Goal: Task Accomplishment & Management: Manage account settings

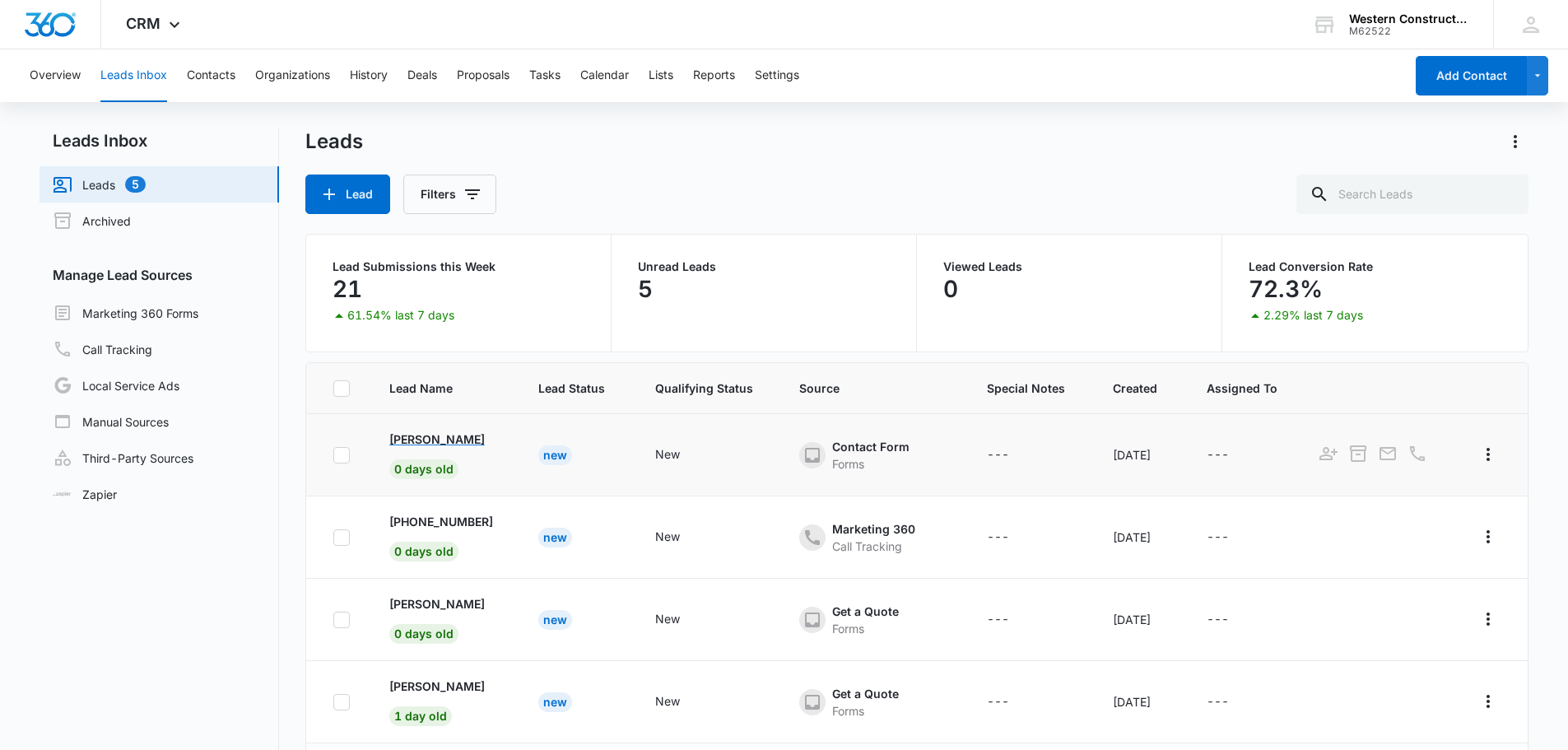
click at [435, 440] on p "[PERSON_NAME]" at bounding box center [437, 439] width 95 height 18
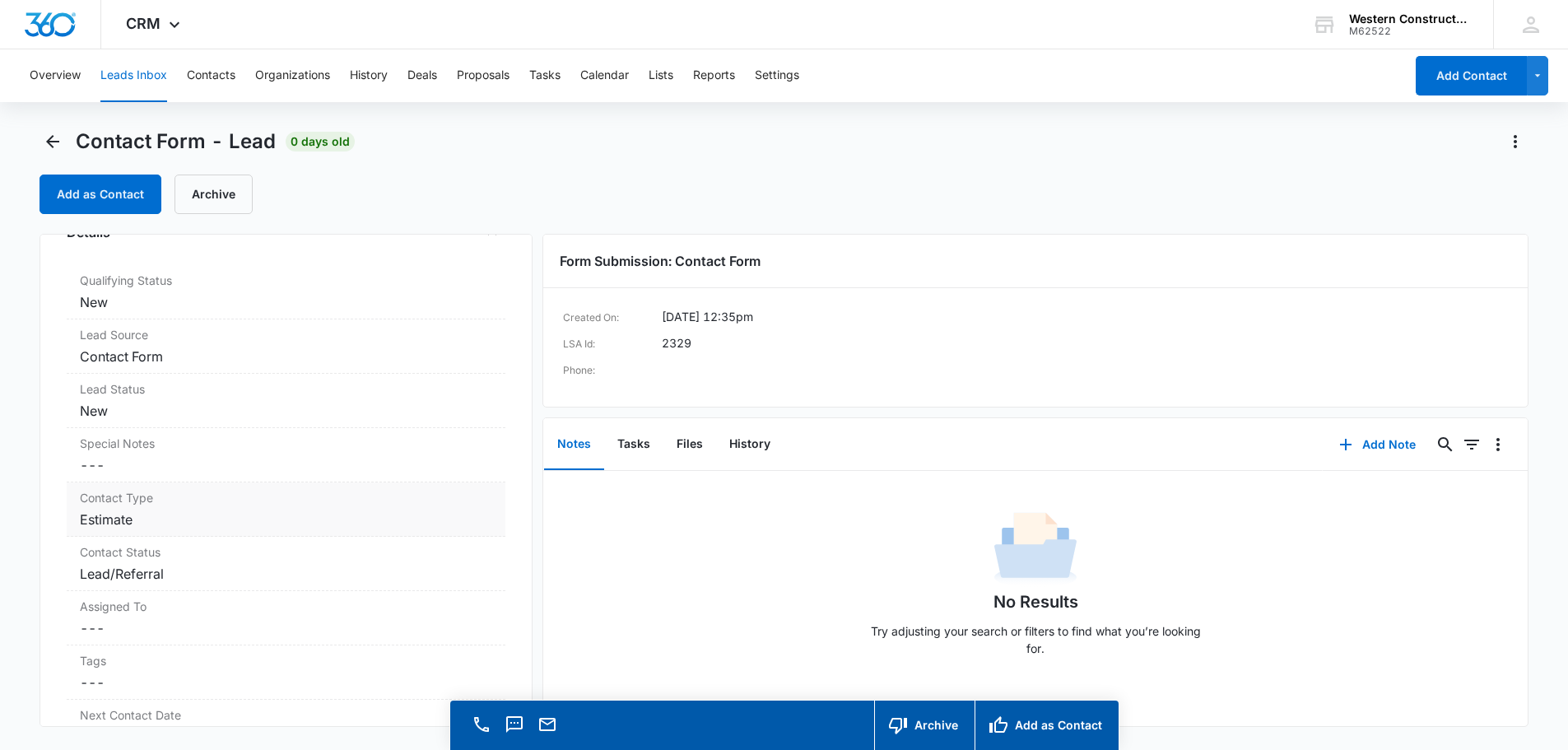
scroll to position [493, 0]
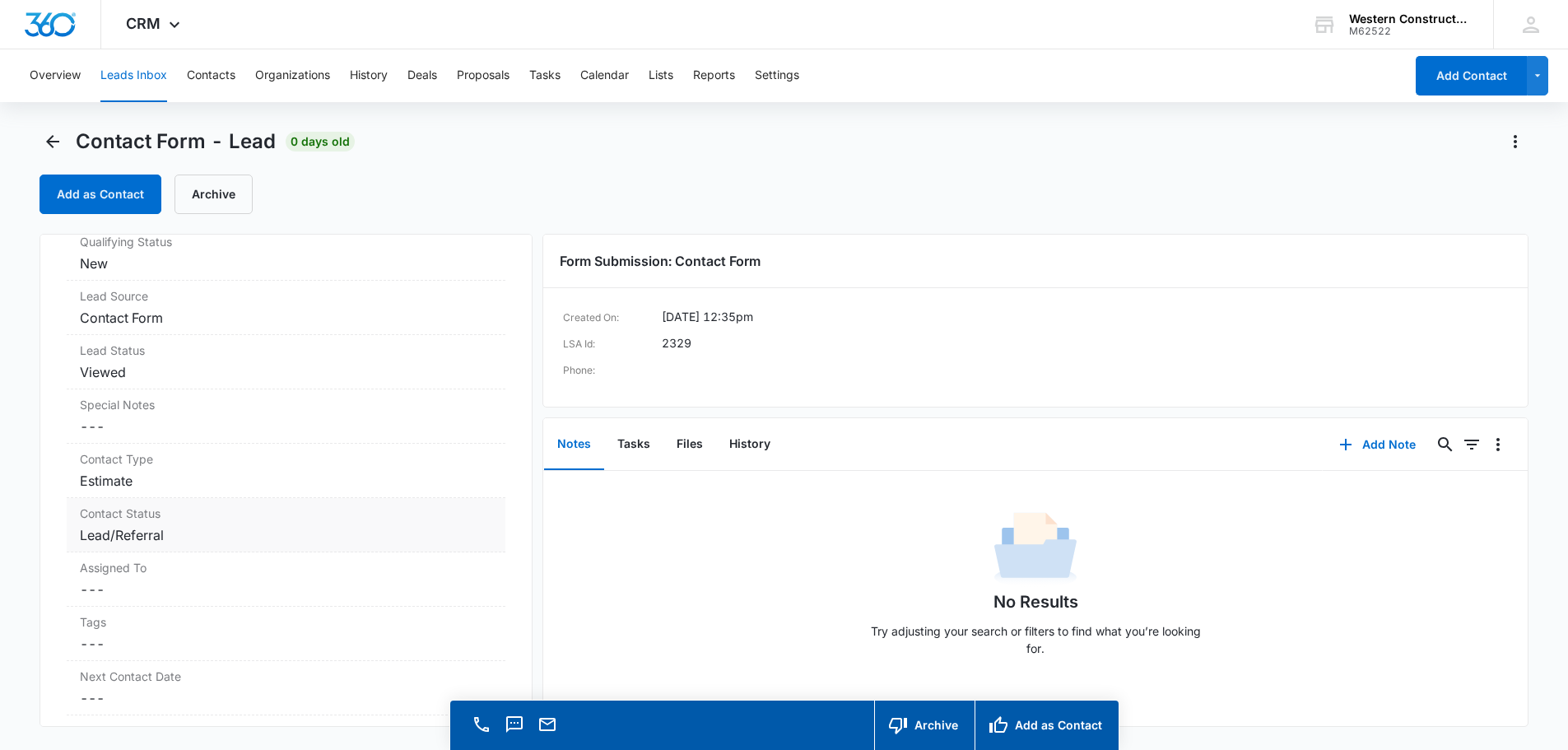
click at [240, 543] on dd "Cancel Save Changes Lead/Referral" at bounding box center [285, 535] width 412 height 20
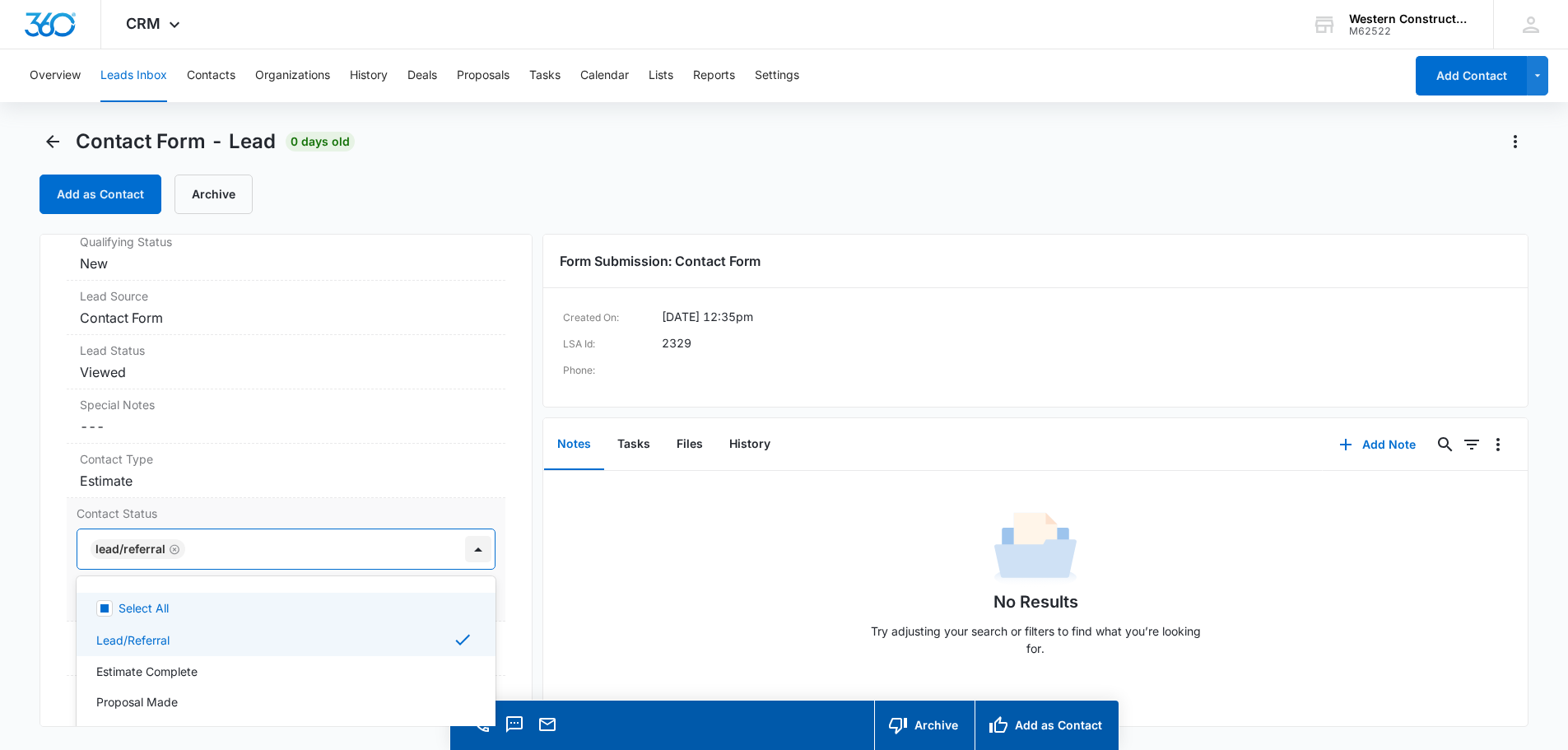
scroll to position [47, 0]
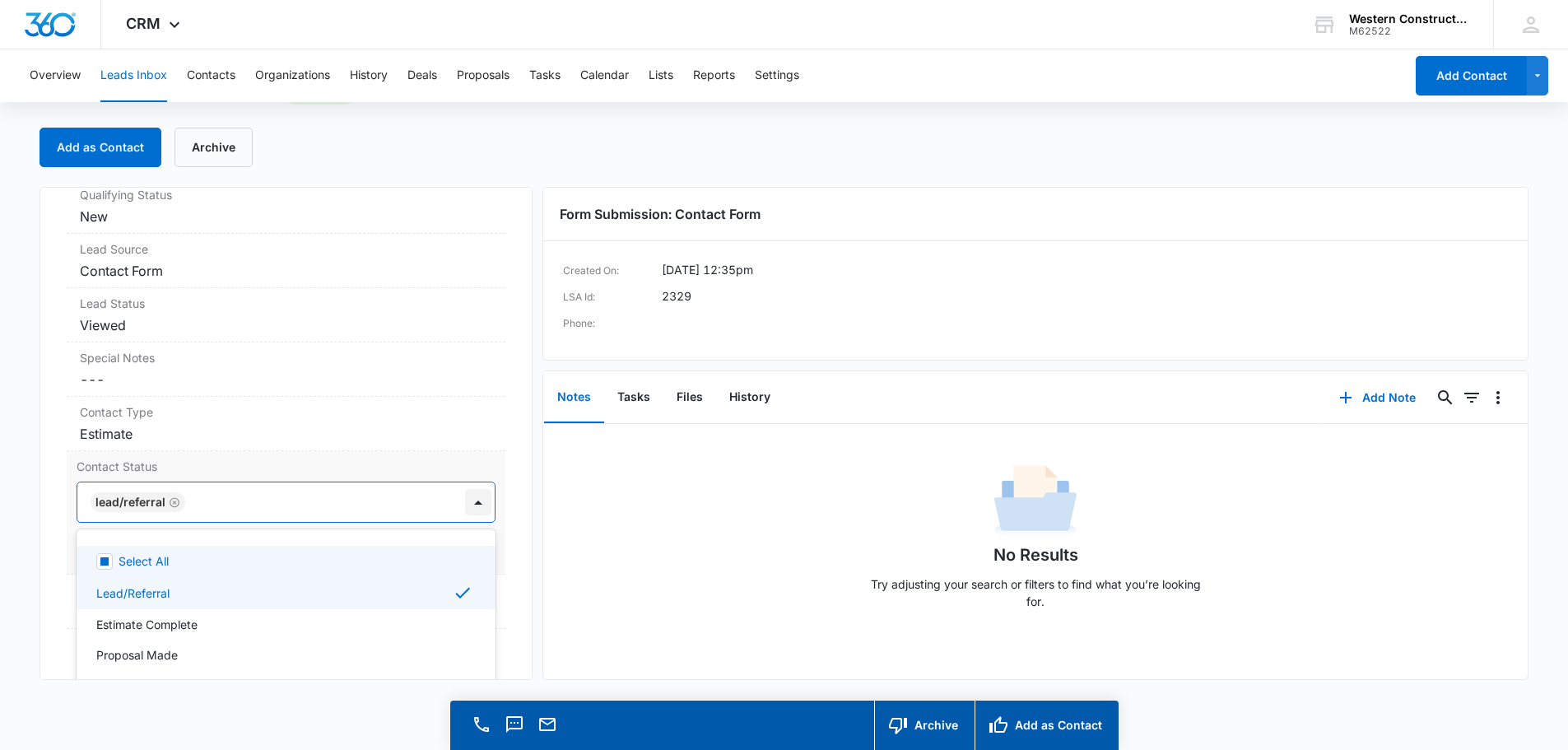
click at [474, 523] on div "12 results available. Use Up and Down to choose options, press Enter to select …" at bounding box center [286, 502] width 419 height 41
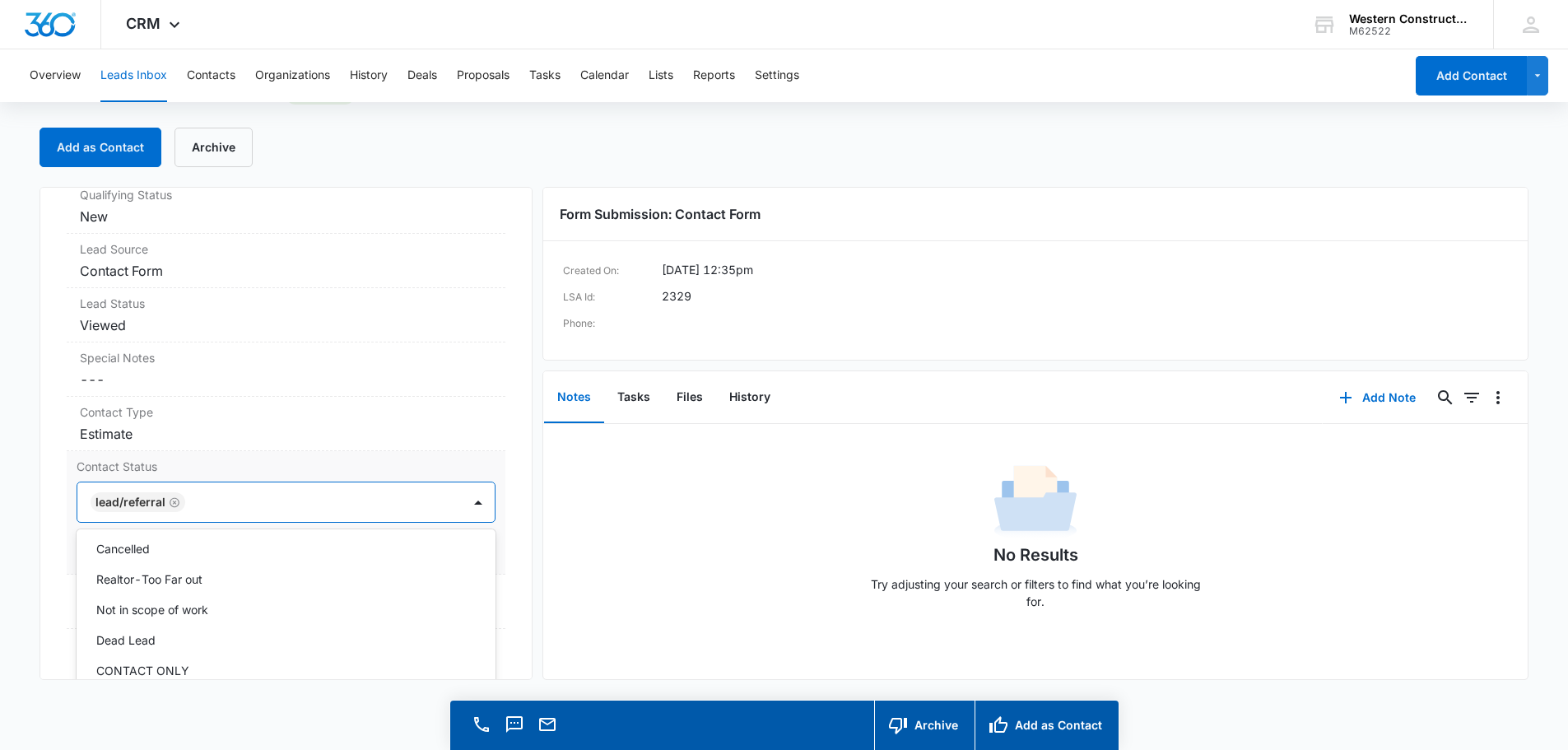
scroll to position [207, 0]
click at [513, 543] on div "Contact Form Contact Info Name Cancel Save Changes [PERSON_NAME] Phone Cancel S…" at bounding box center [285, 432] width 493 height 492
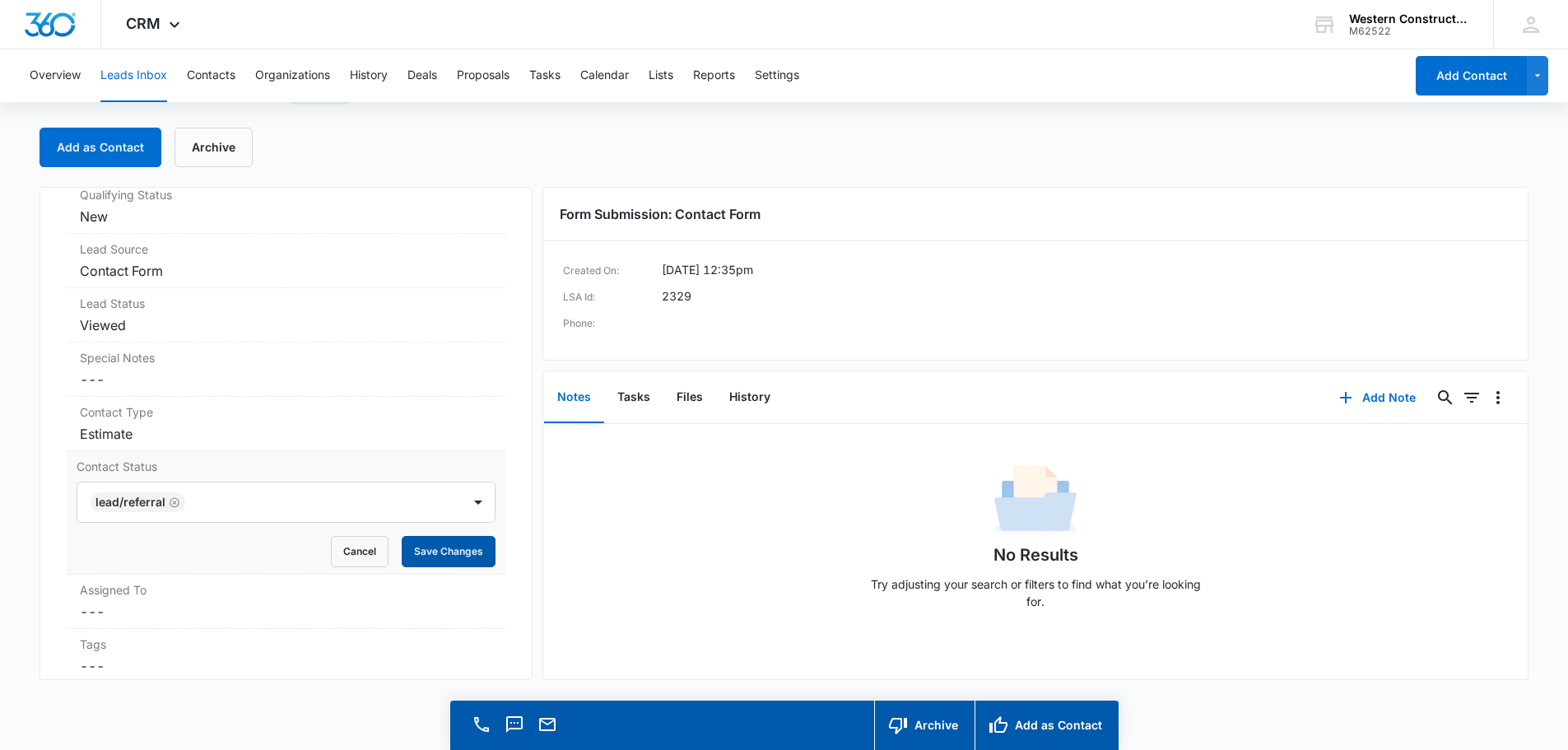
click at [437, 549] on button "Save Changes" at bounding box center [448, 551] width 94 height 31
click at [113, 159] on button "Add as Contact" at bounding box center [100, 147] width 122 height 39
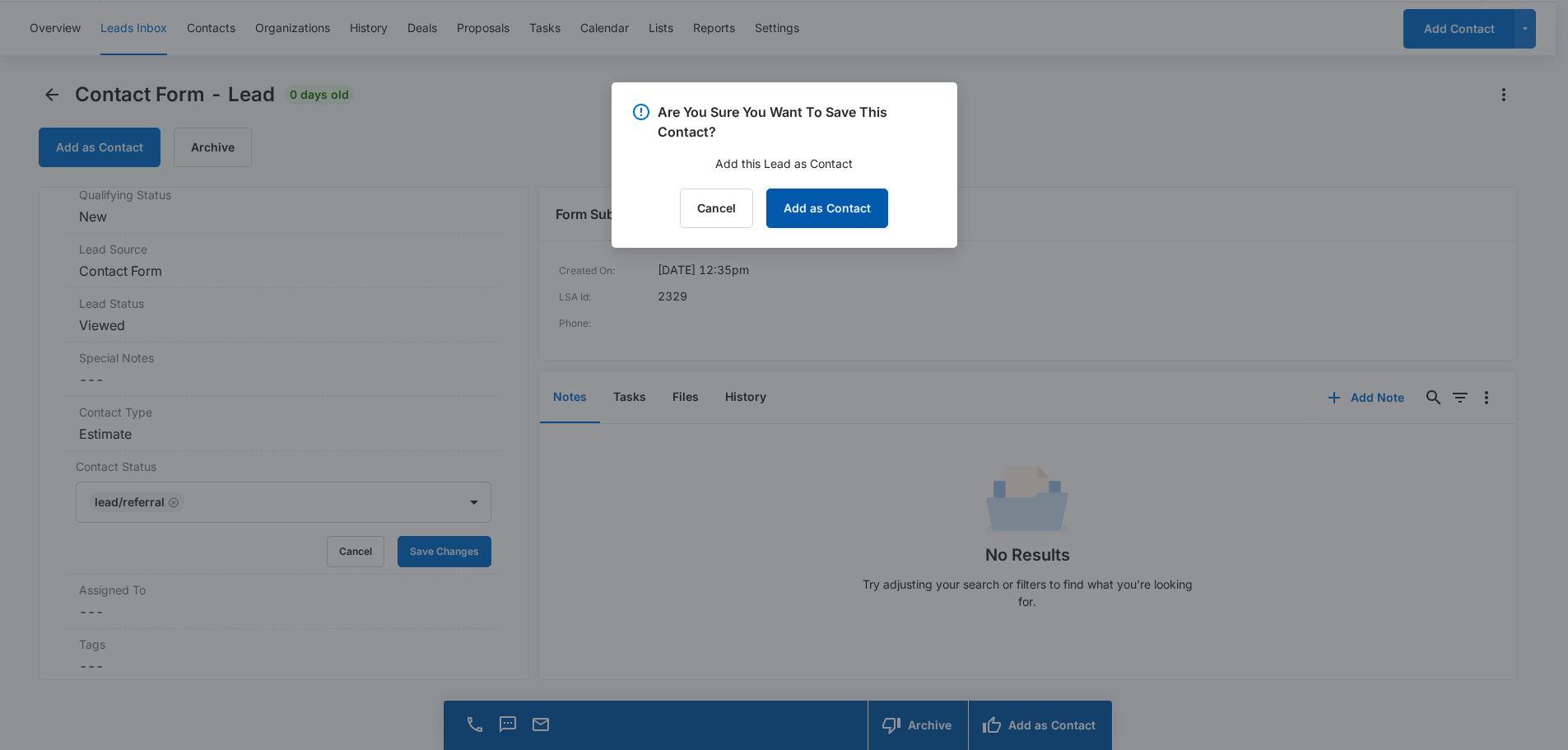
click at [834, 216] on button "Add as Contact" at bounding box center [827, 207] width 122 height 39
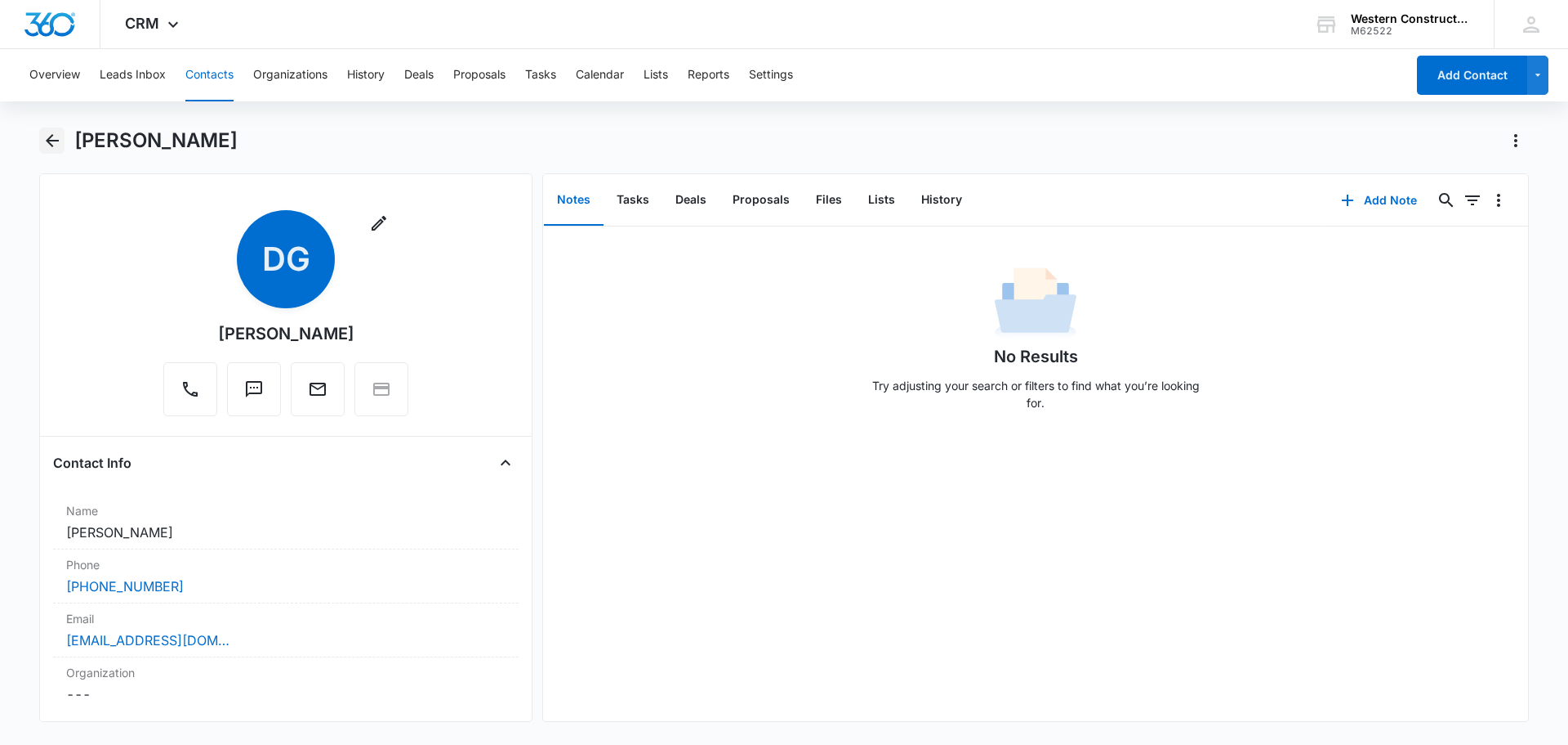
click at [59, 143] on icon "Back" at bounding box center [52, 140] width 20 height 20
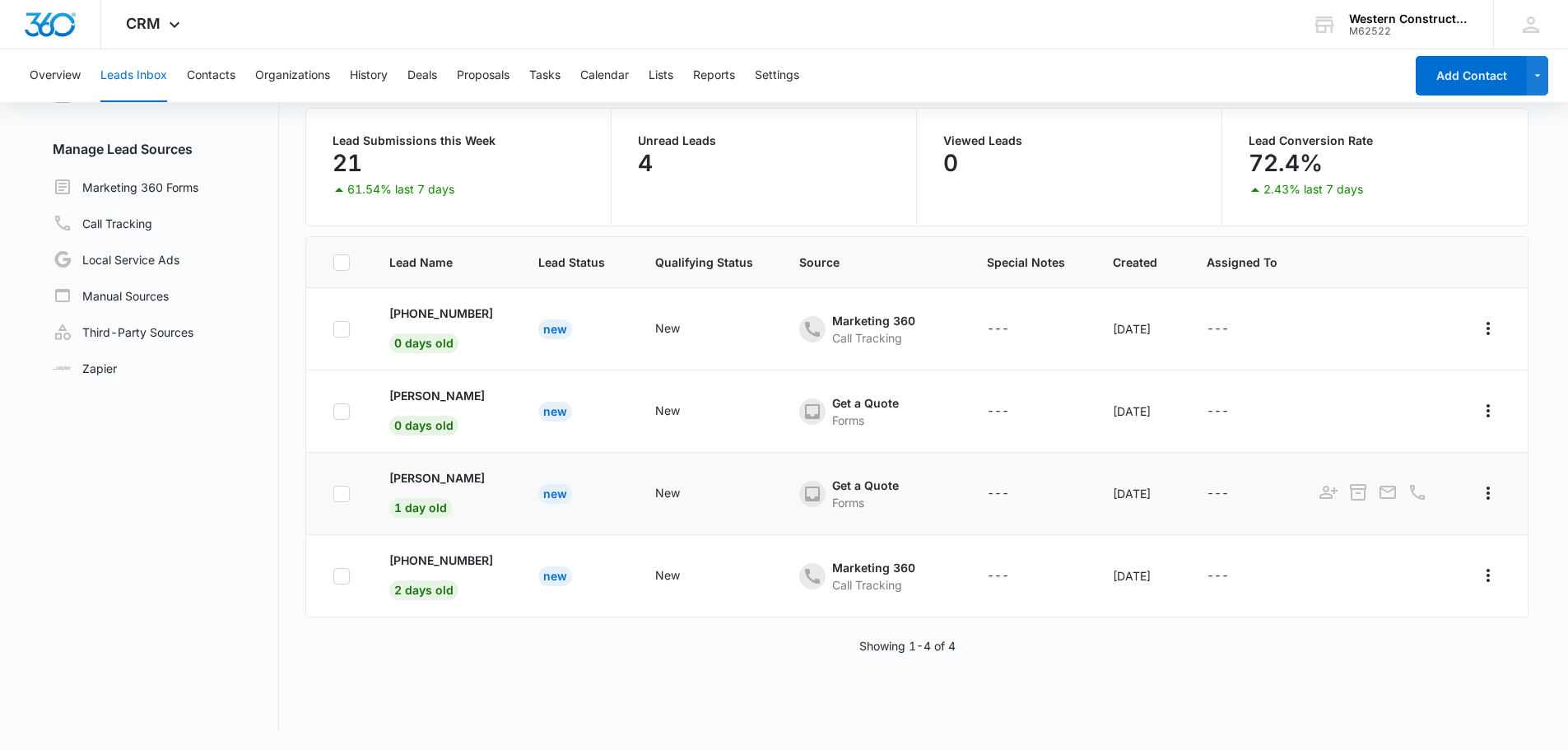
scroll to position [127, 0]
click at [483, 313] on p "[PHONE_NUMBER]" at bounding box center [441, 312] width 104 height 18
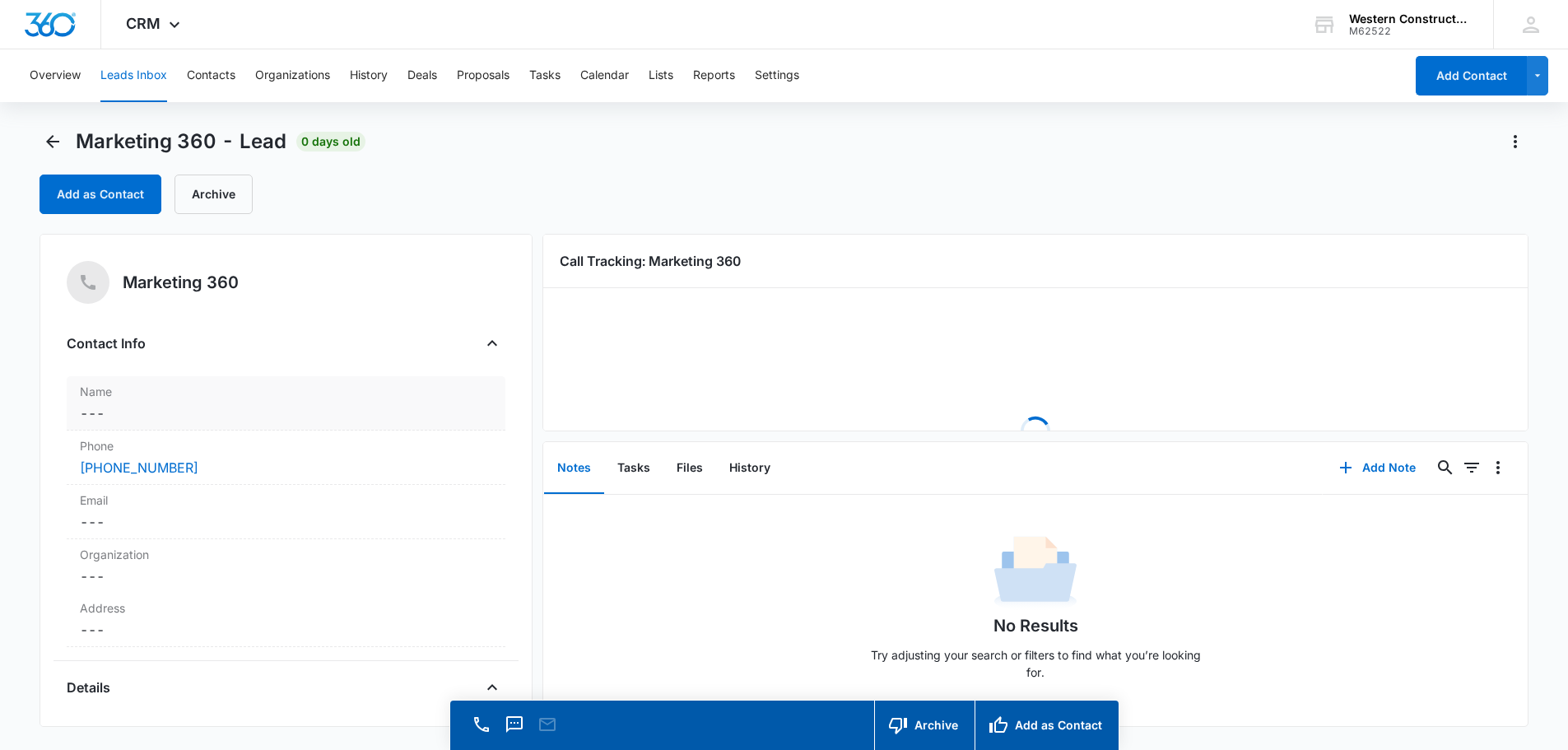
click at [144, 417] on dd "Cancel Save Changes ---" at bounding box center [285, 413] width 412 height 20
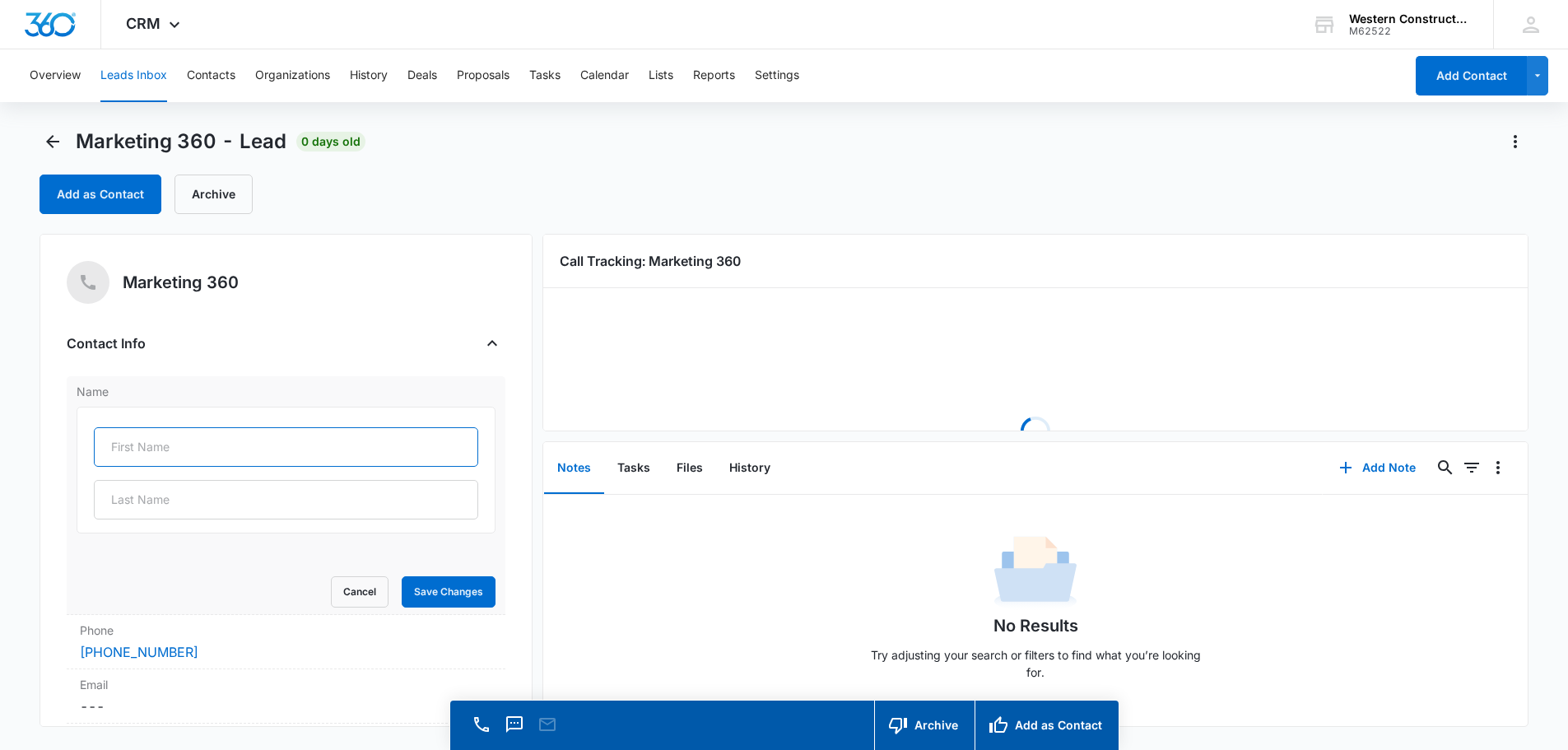
click at [150, 441] on input "text" at bounding box center [286, 446] width 385 height 39
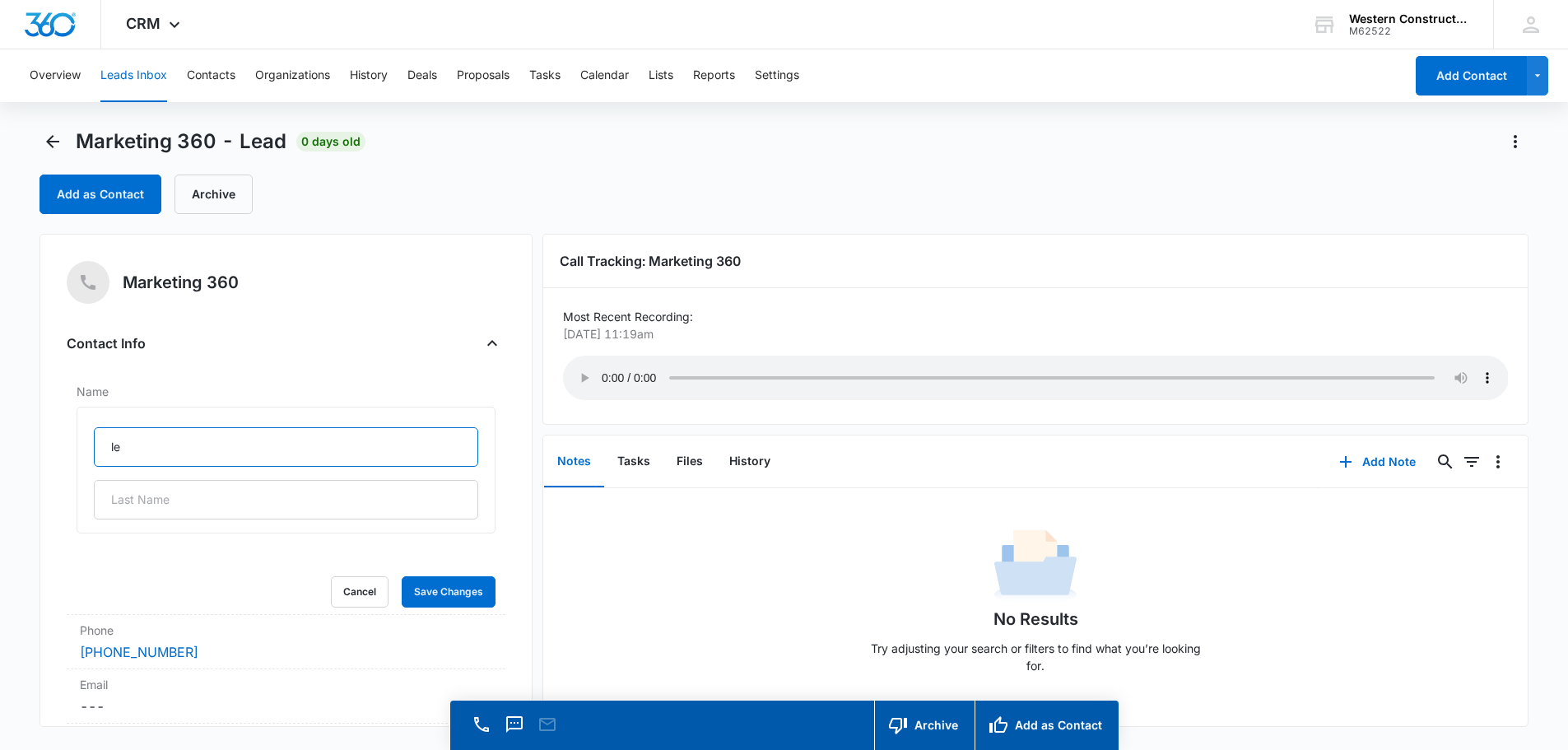
type input "l"
type input "[PERSON_NAME]"
click at [416, 595] on button "Save Changes" at bounding box center [448, 591] width 94 height 31
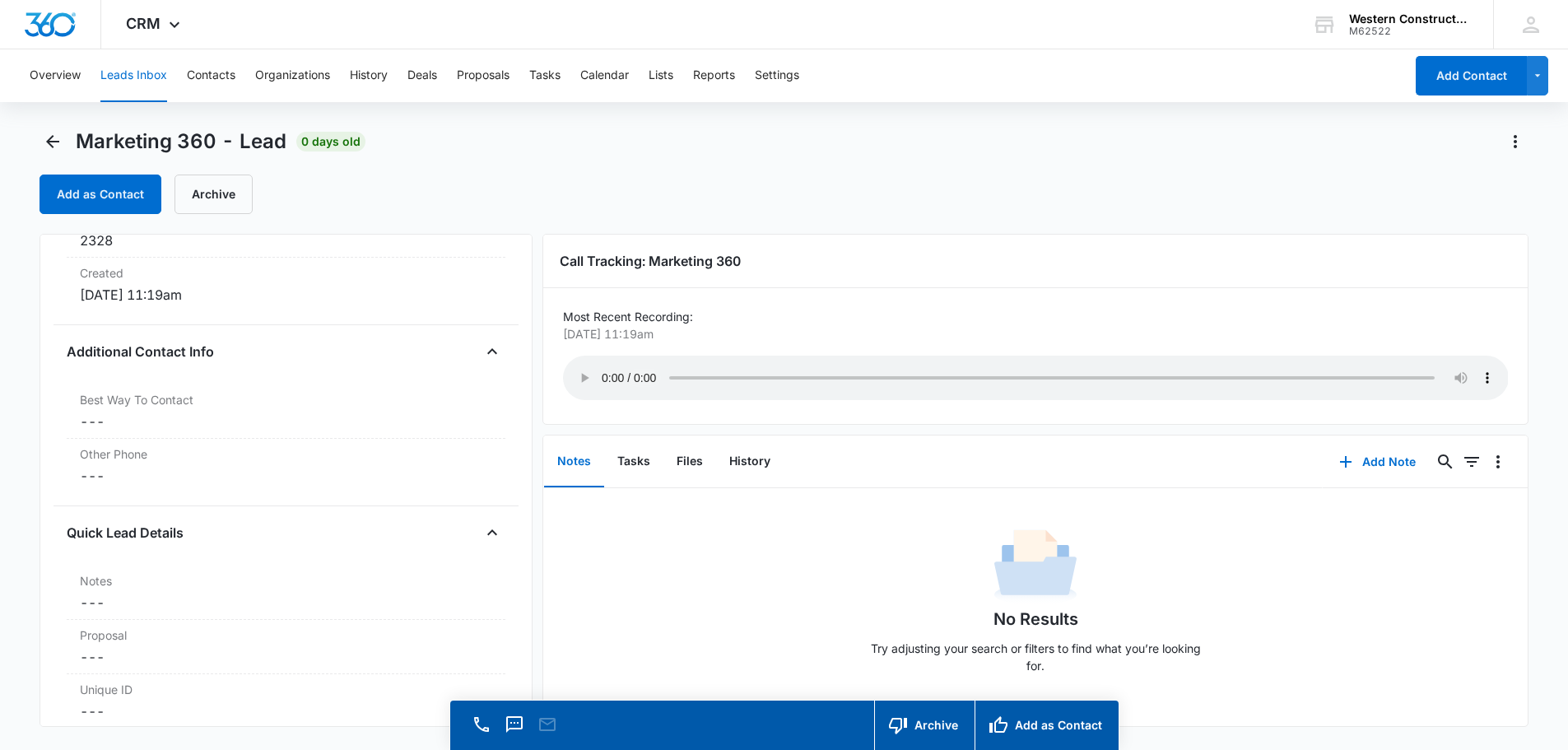
scroll to position [1069, 0]
click at [149, 601] on dd "Cancel Save Changes ---" at bounding box center [285, 599] width 412 height 20
click at [133, 618] on textarea "Notes" at bounding box center [286, 640] width 419 height 94
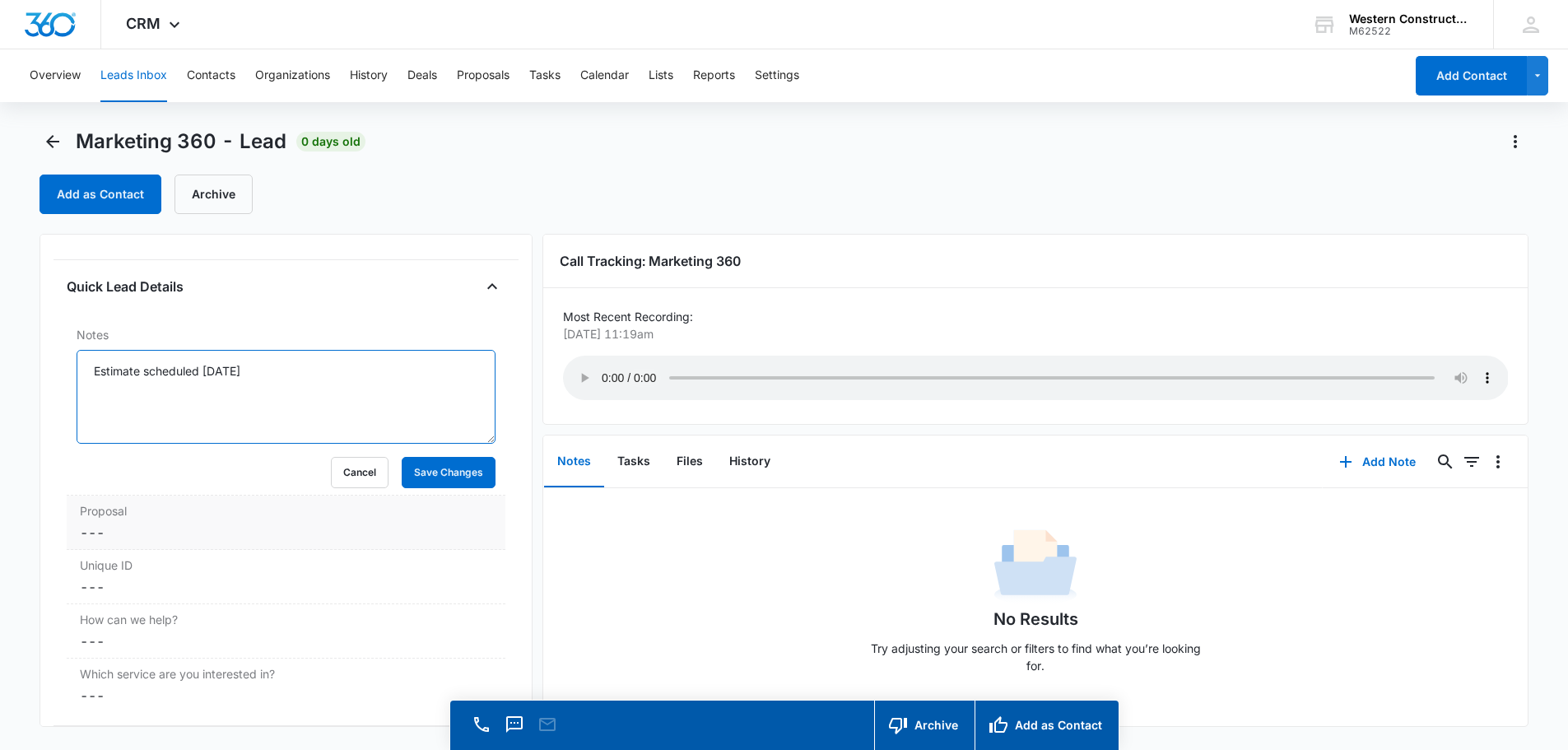
scroll to position [1317, 0]
type textarea "Estimate scheduled [DATE]"
click at [424, 468] on button "Save Changes" at bounding box center [448, 467] width 94 height 31
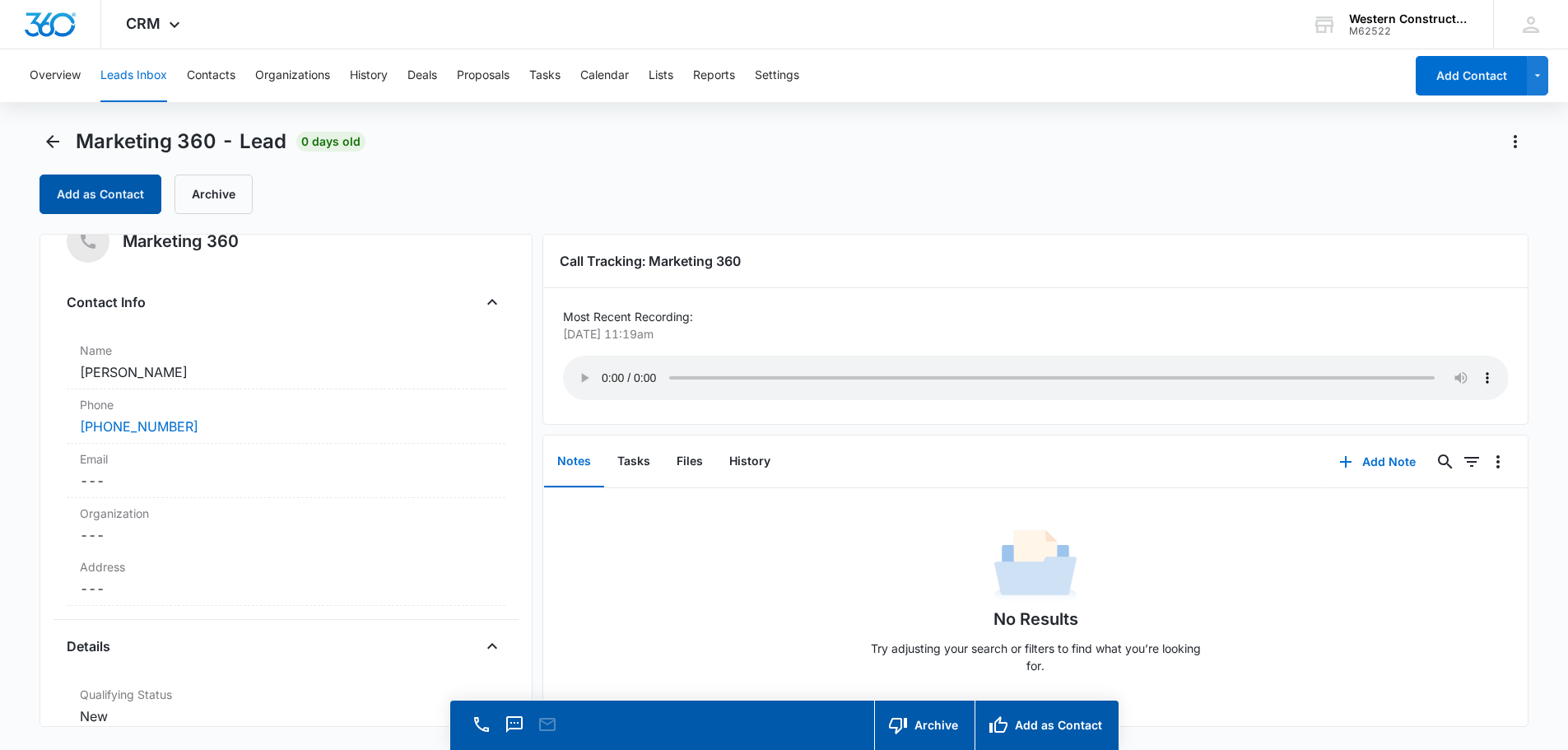
scroll to position [0, 0]
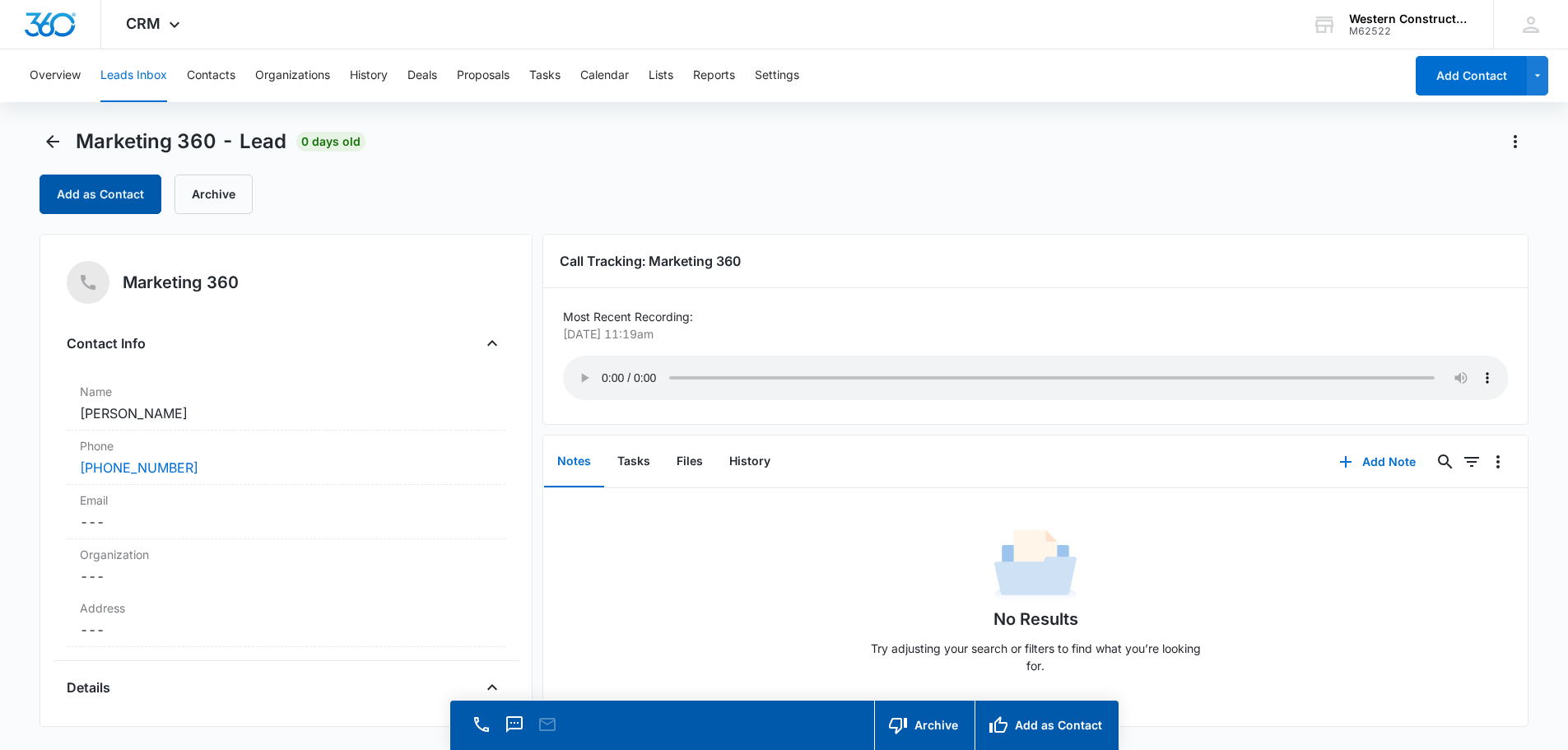
click at [119, 192] on button "Add as Contact" at bounding box center [100, 194] width 122 height 39
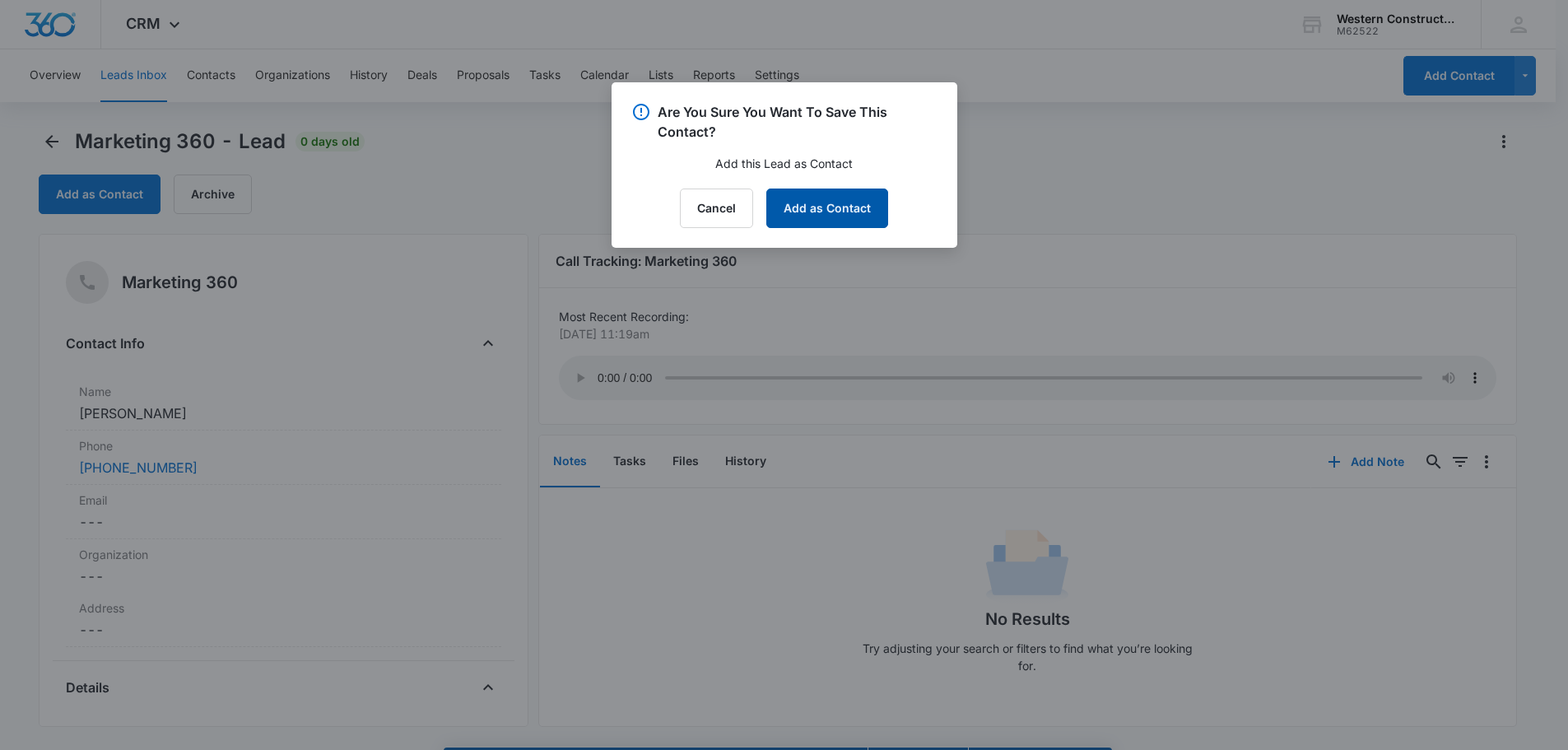
click at [843, 220] on button "Add as Contact" at bounding box center [827, 207] width 122 height 39
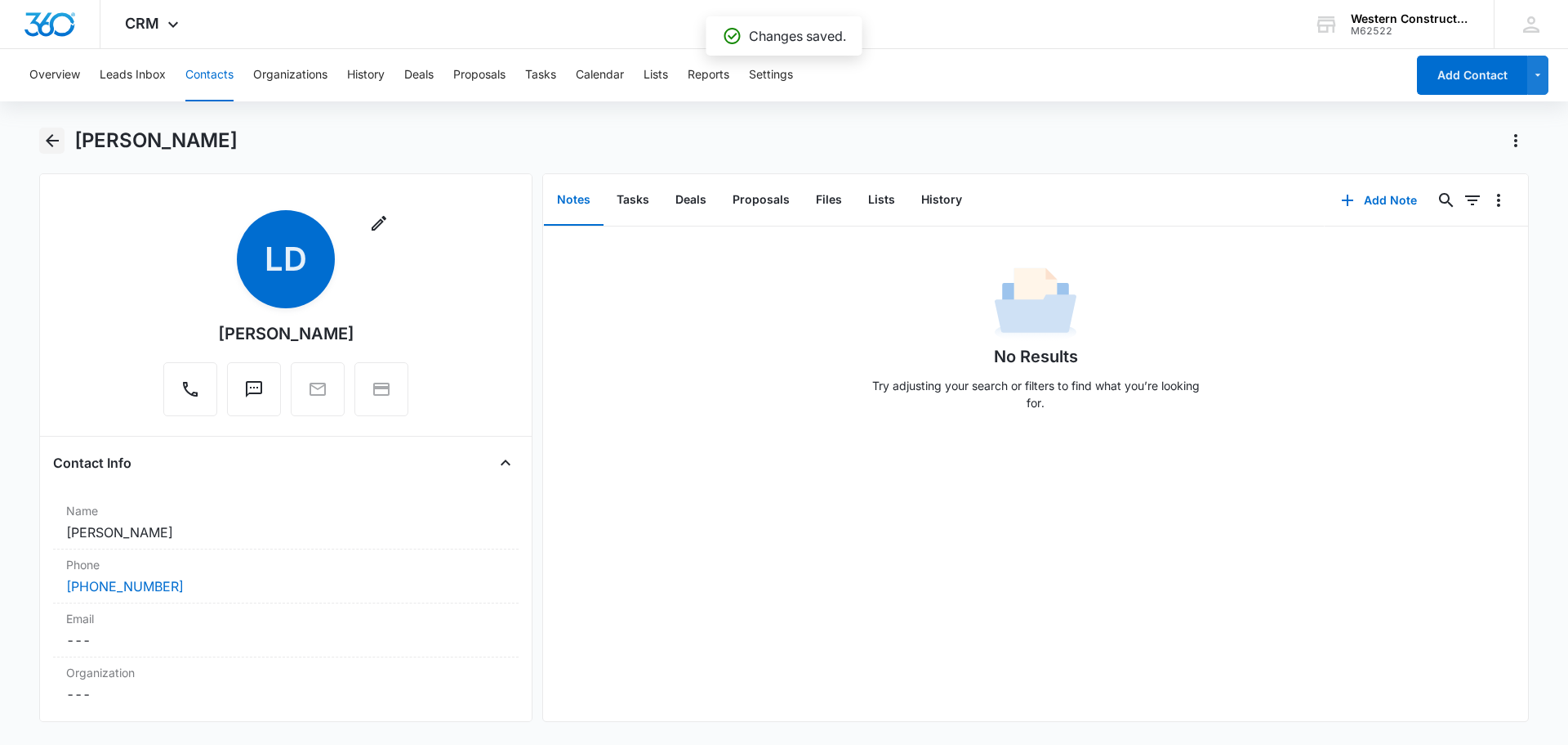
click at [58, 143] on icon "Back" at bounding box center [52, 140] width 20 height 20
